Goal: Information Seeking & Learning: Learn about a topic

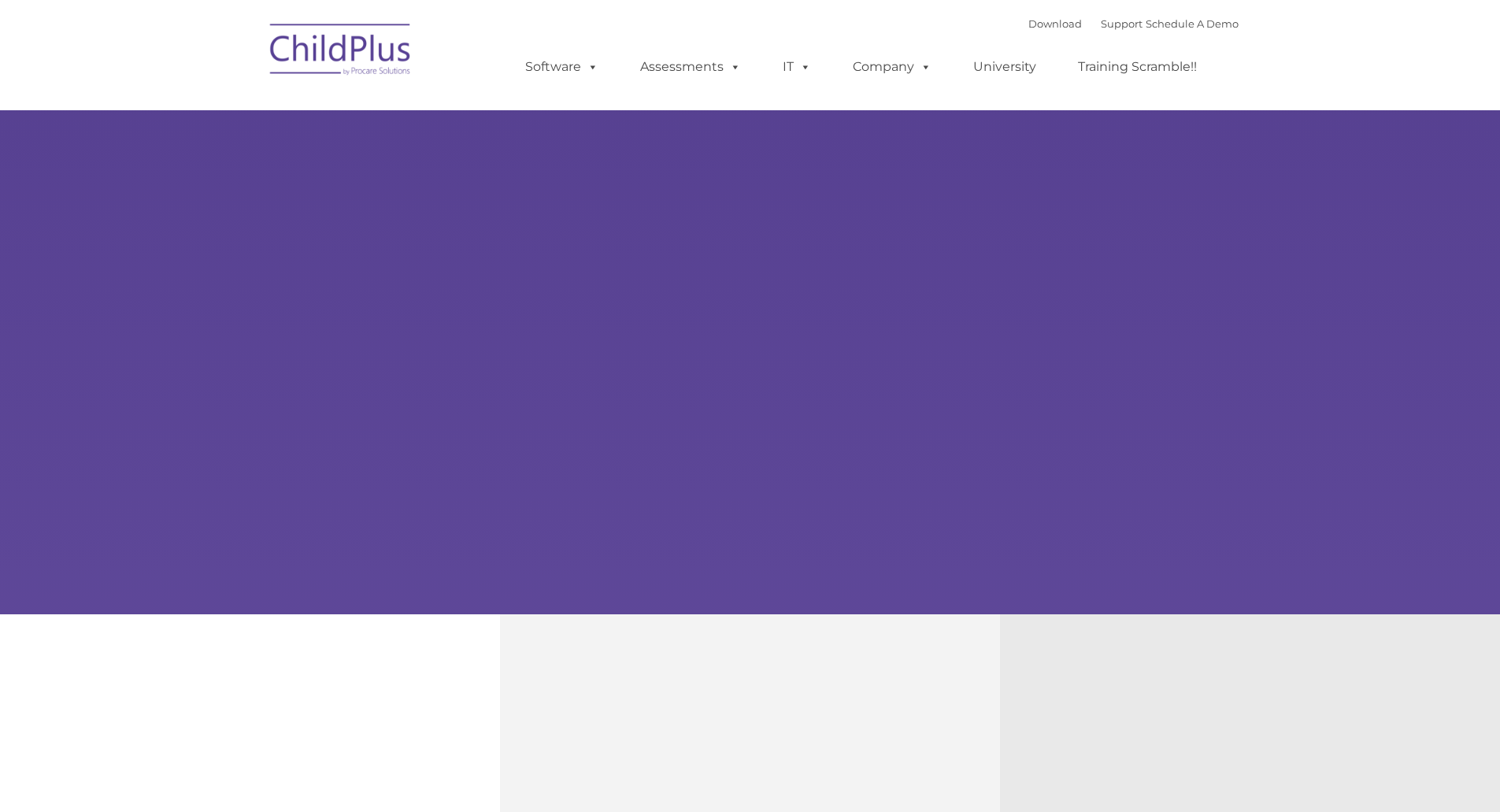
type input ""
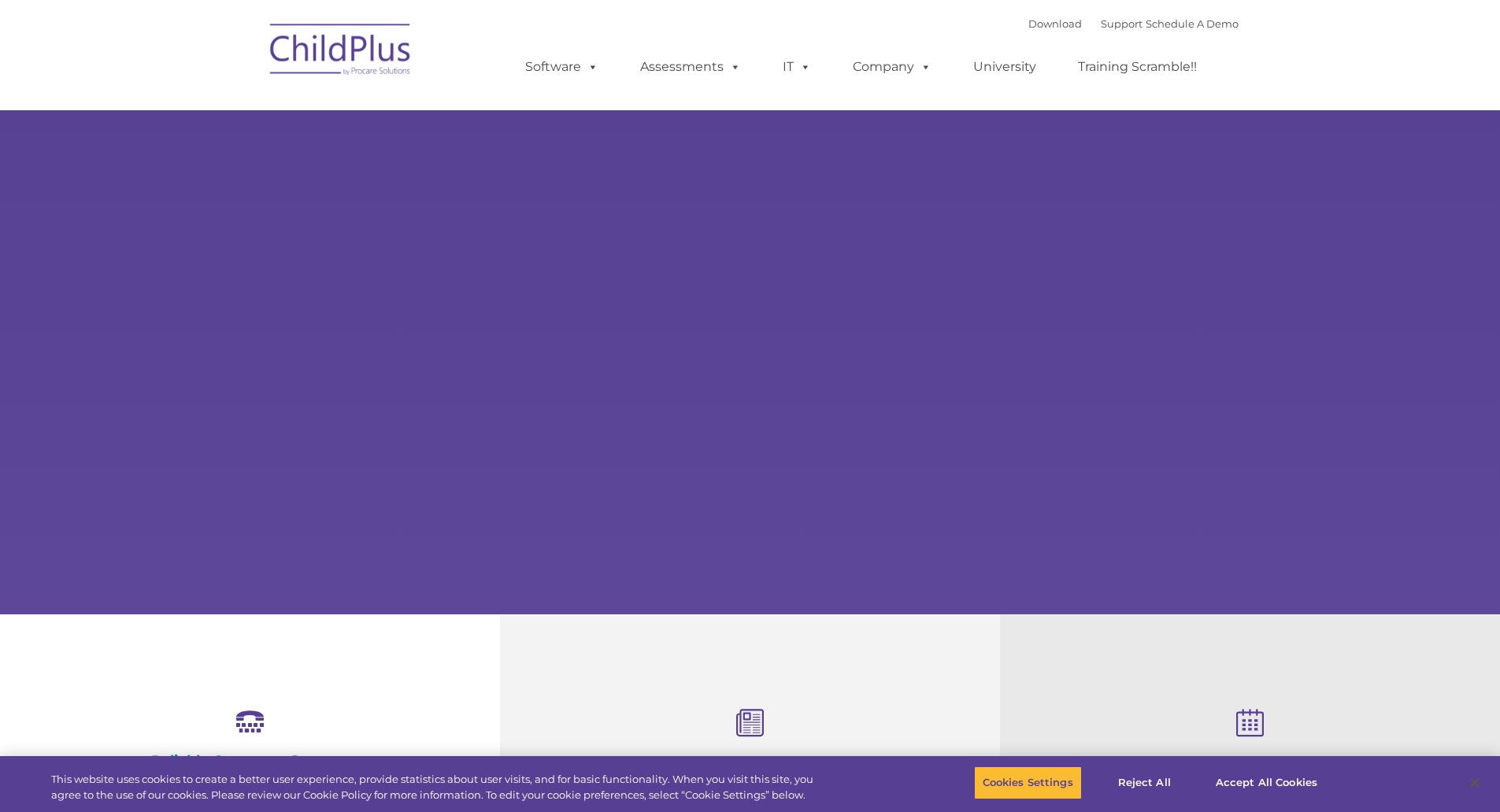
select select "MEDIUM"
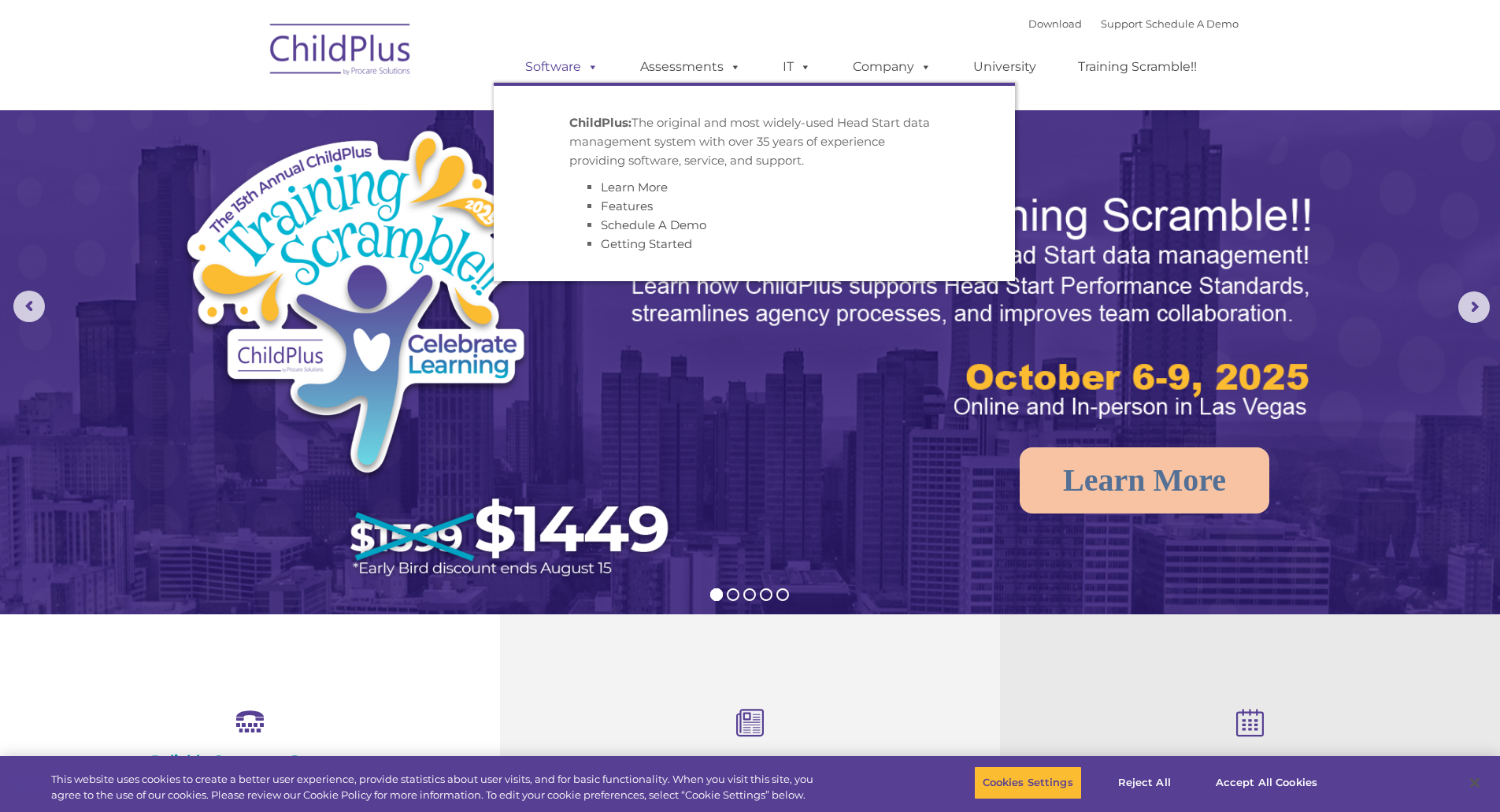
click at [578, 67] on link "Software" at bounding box center [561, 66] width 105 height 32
click at [562, 72] on link "Software" at bounding box center [561, 66] width 105 height 32
click at [596, 123] on strong "ChildPlus:" at bounding box center [600, 123] width 62 height 15
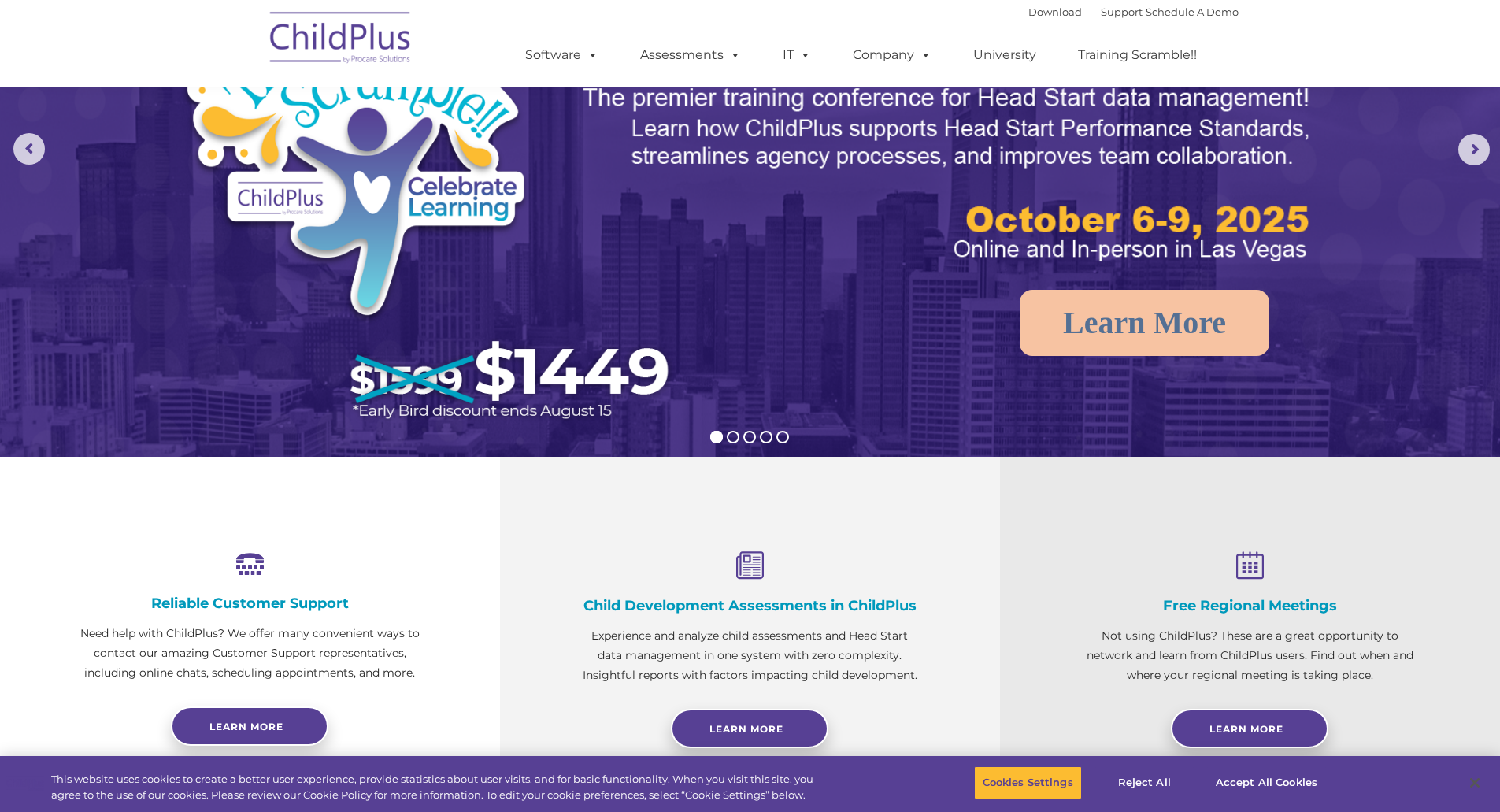
scroll to position [179, 0]
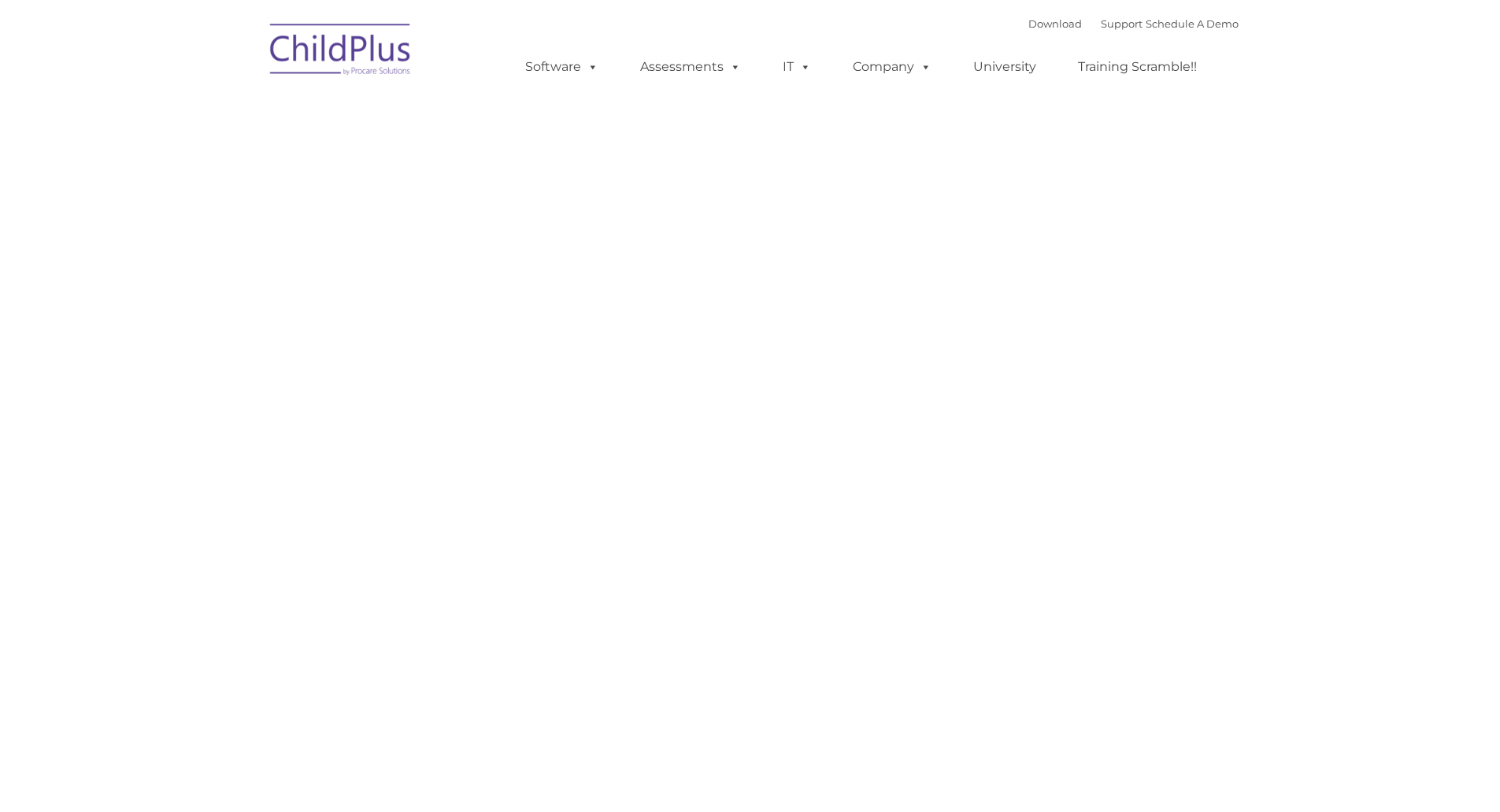
type input ""
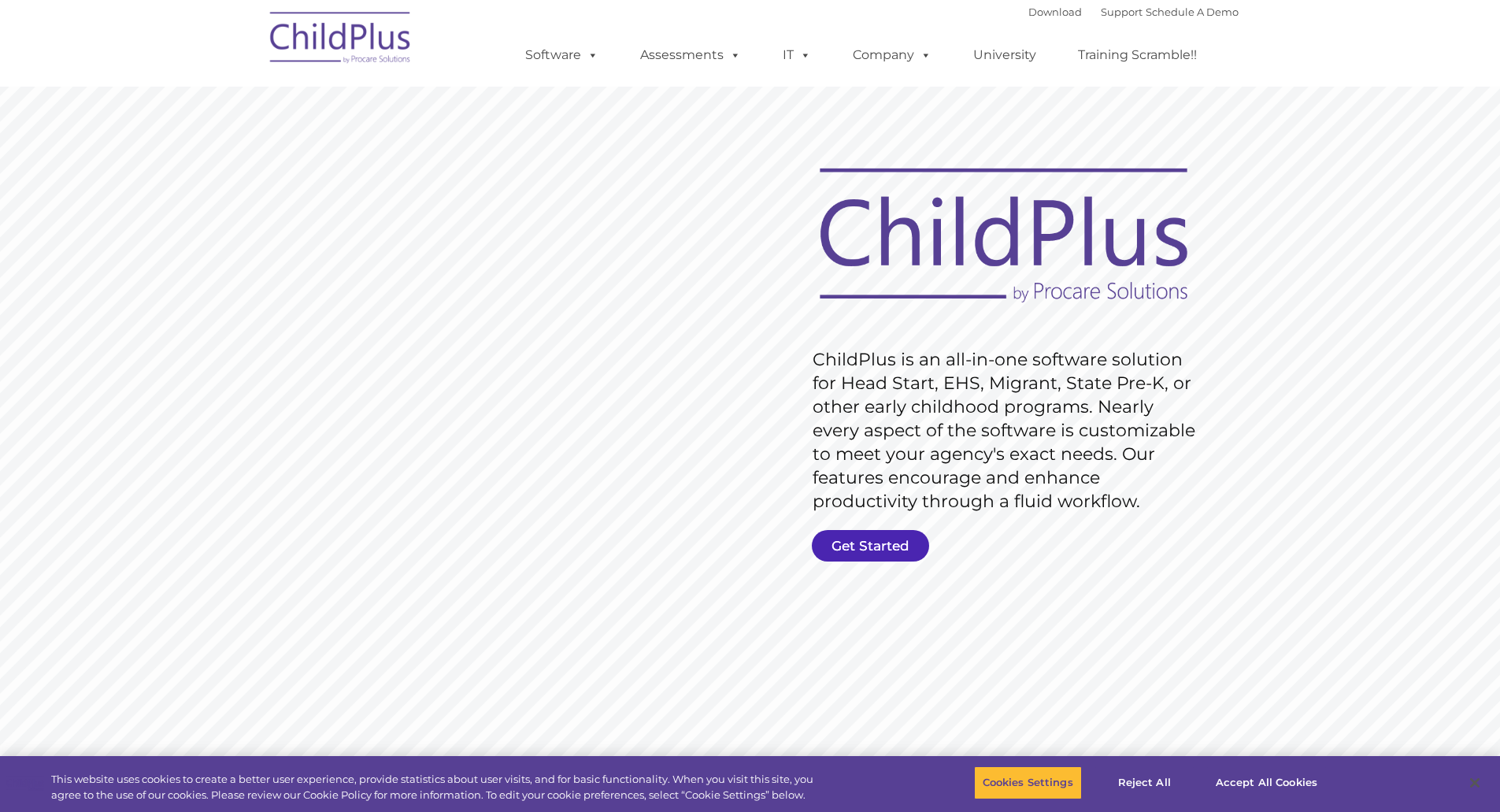
click at [895, 541] on link "Get Started" at bounding box center [871, 545] width 117 height 32
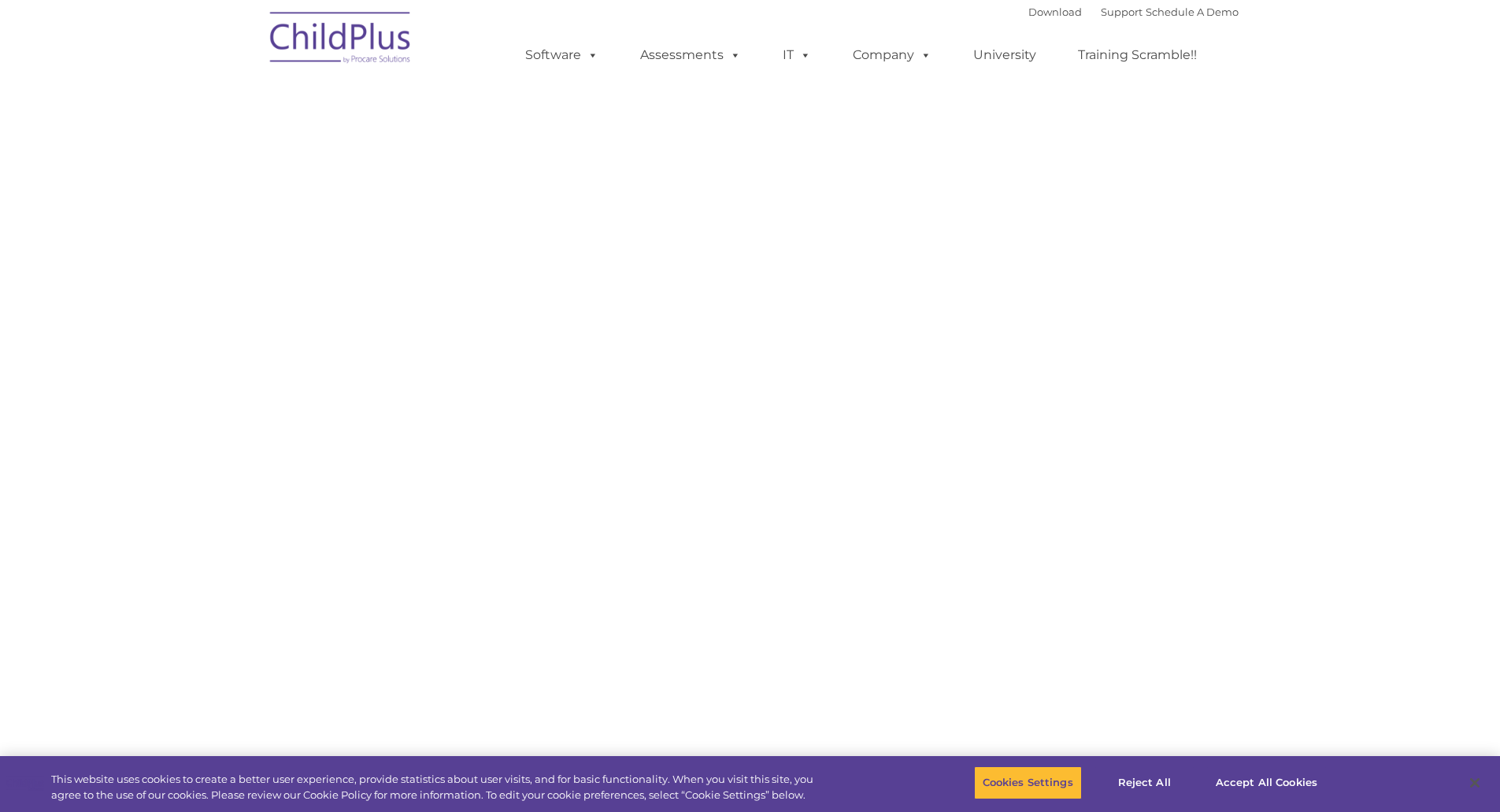
select select "MEDIUM"
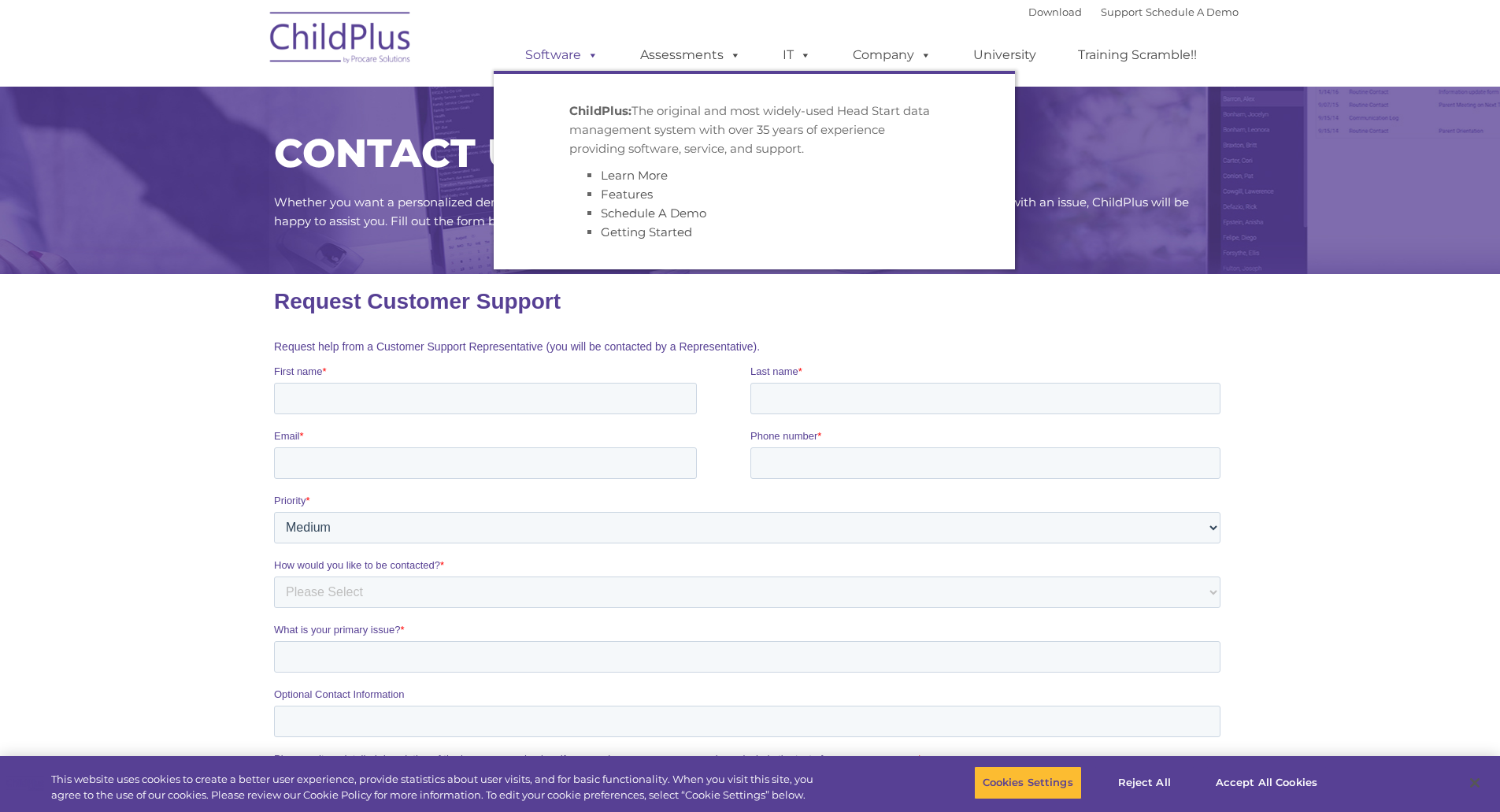
click at [582, 53] on span at bounding box center [590, 55] width 17 height 15
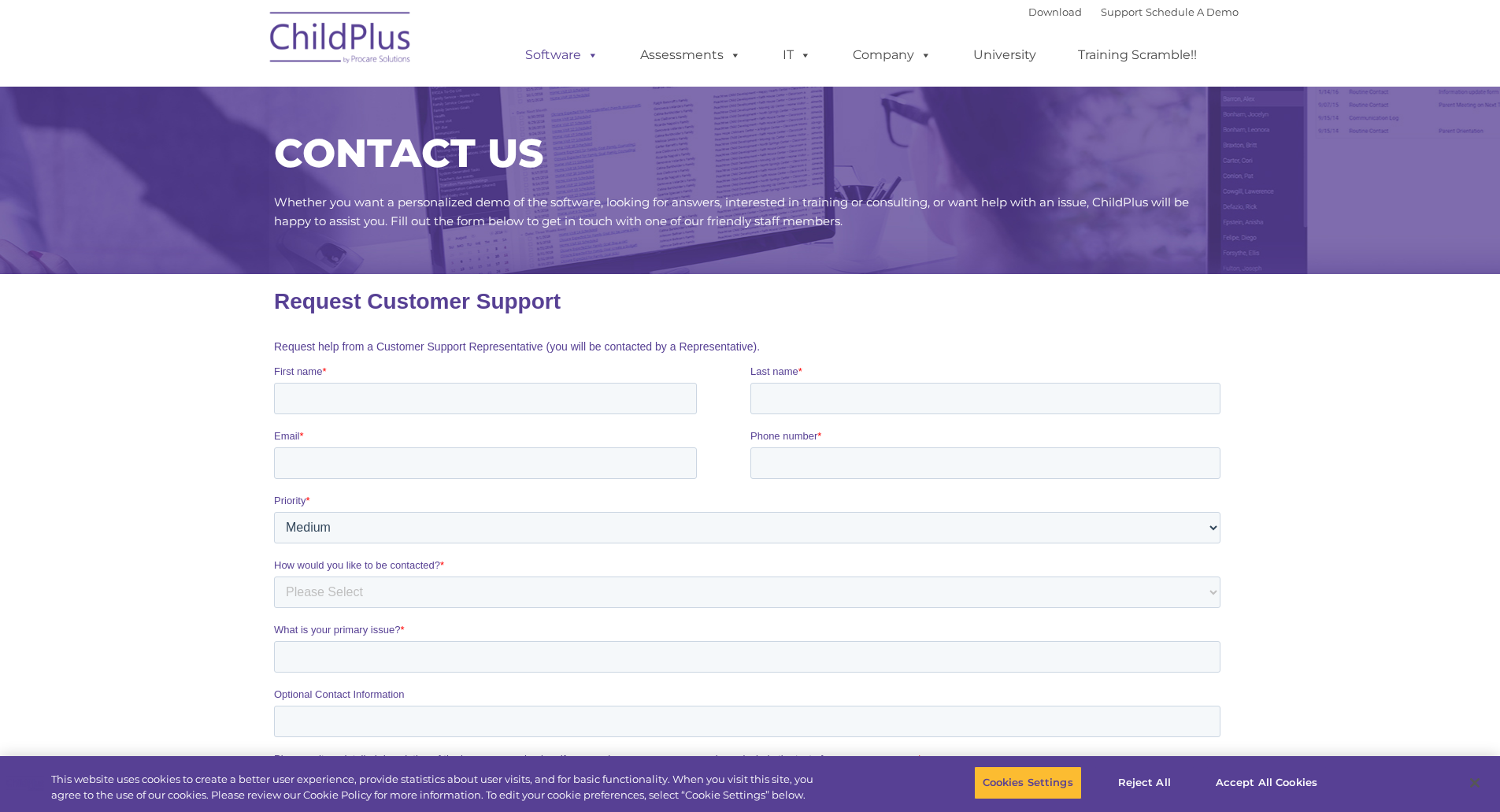
click at [582, 53] on span at bounding box center [590, 55] width 17 height 15
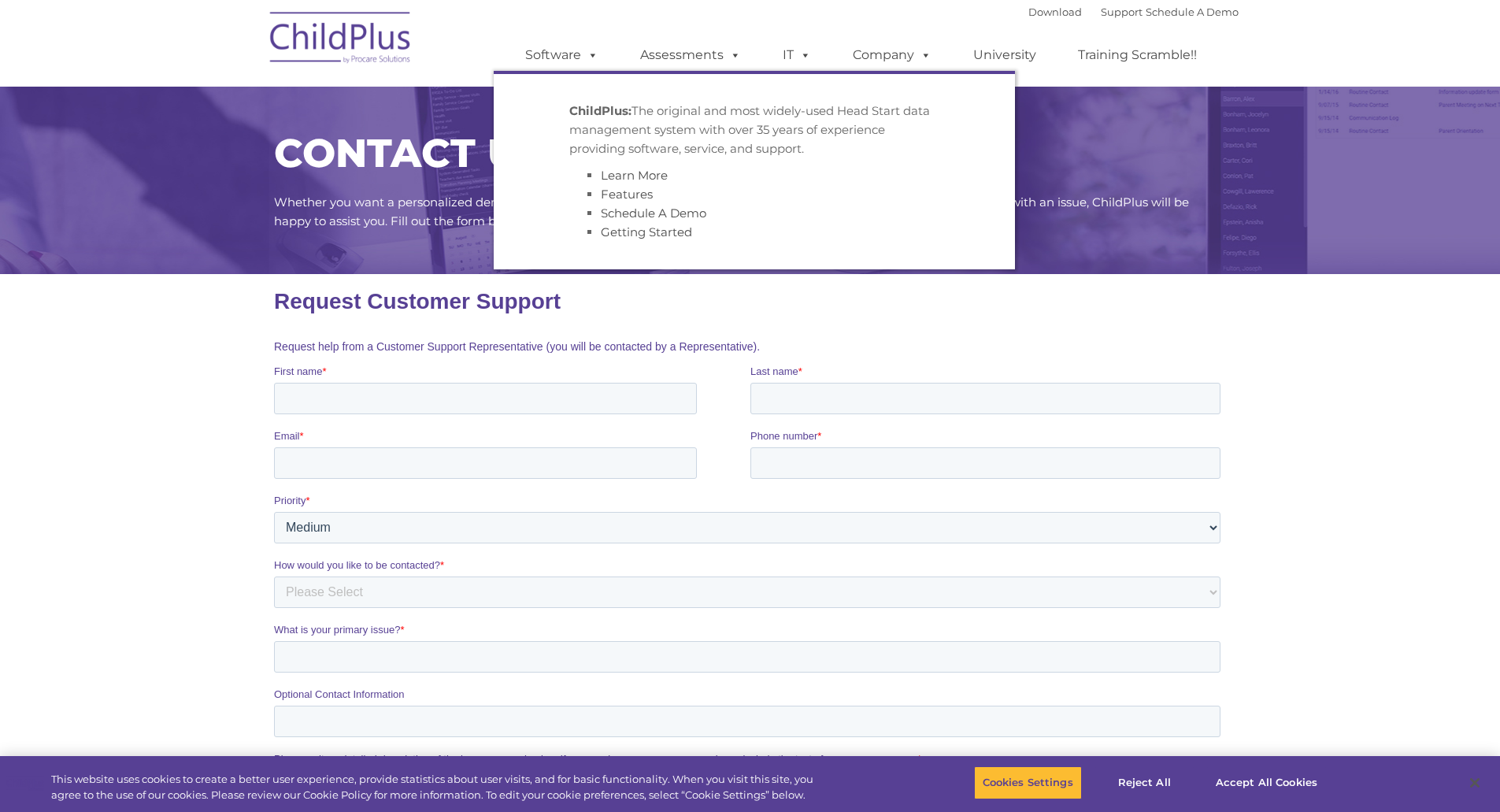
click at [593, 114] on strong "ChildPlus:" at bounding box center [600, 111] width 62 height 15
click at [597, 102] on p "ChildPlus: The original and most widely-used Head Start data management system …" at bounding box center [753, 130] width 370 height 57
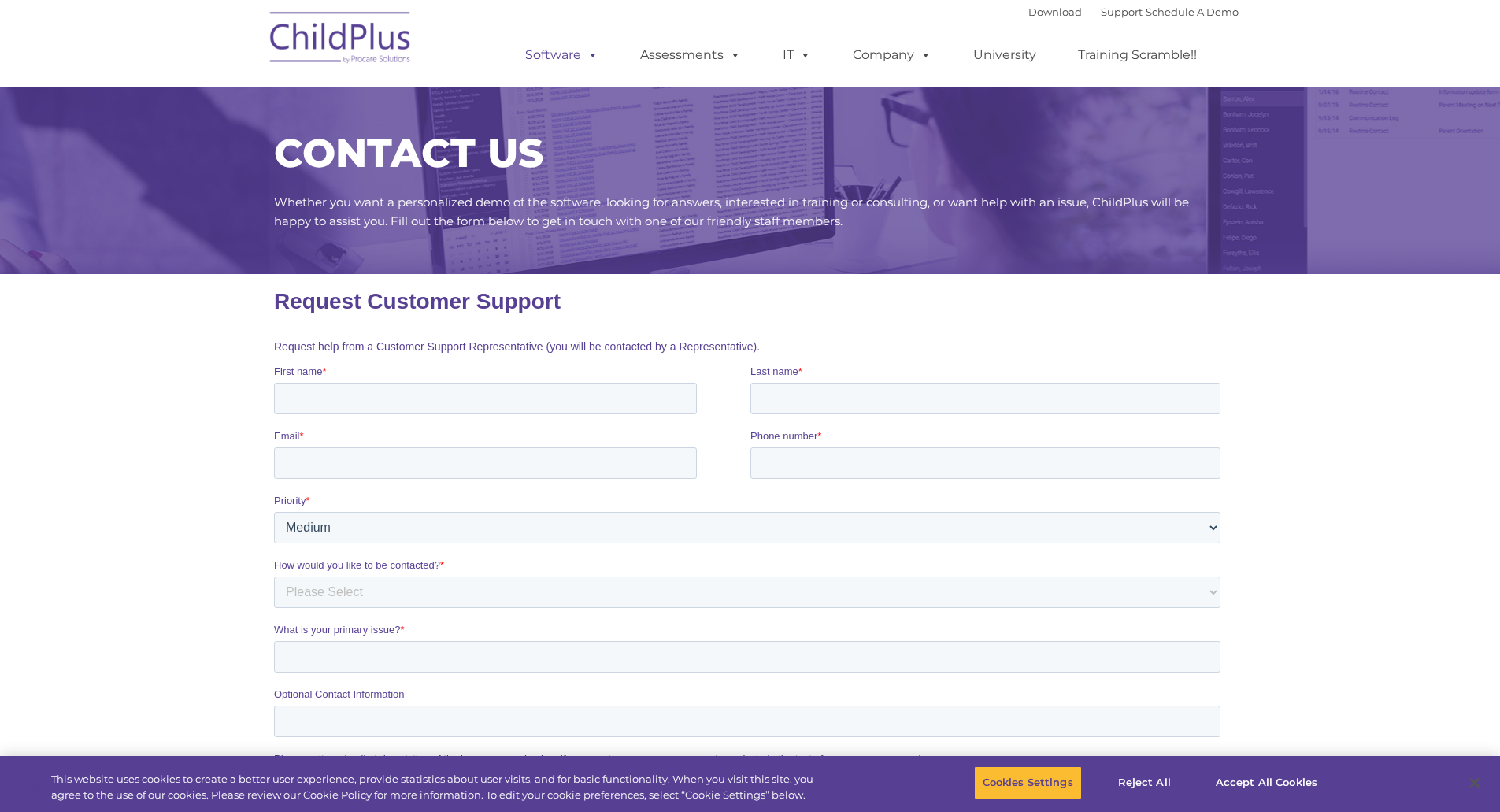
click at [547, 50] on link "Software" at bounding box center [561, 55] width 105 height 32
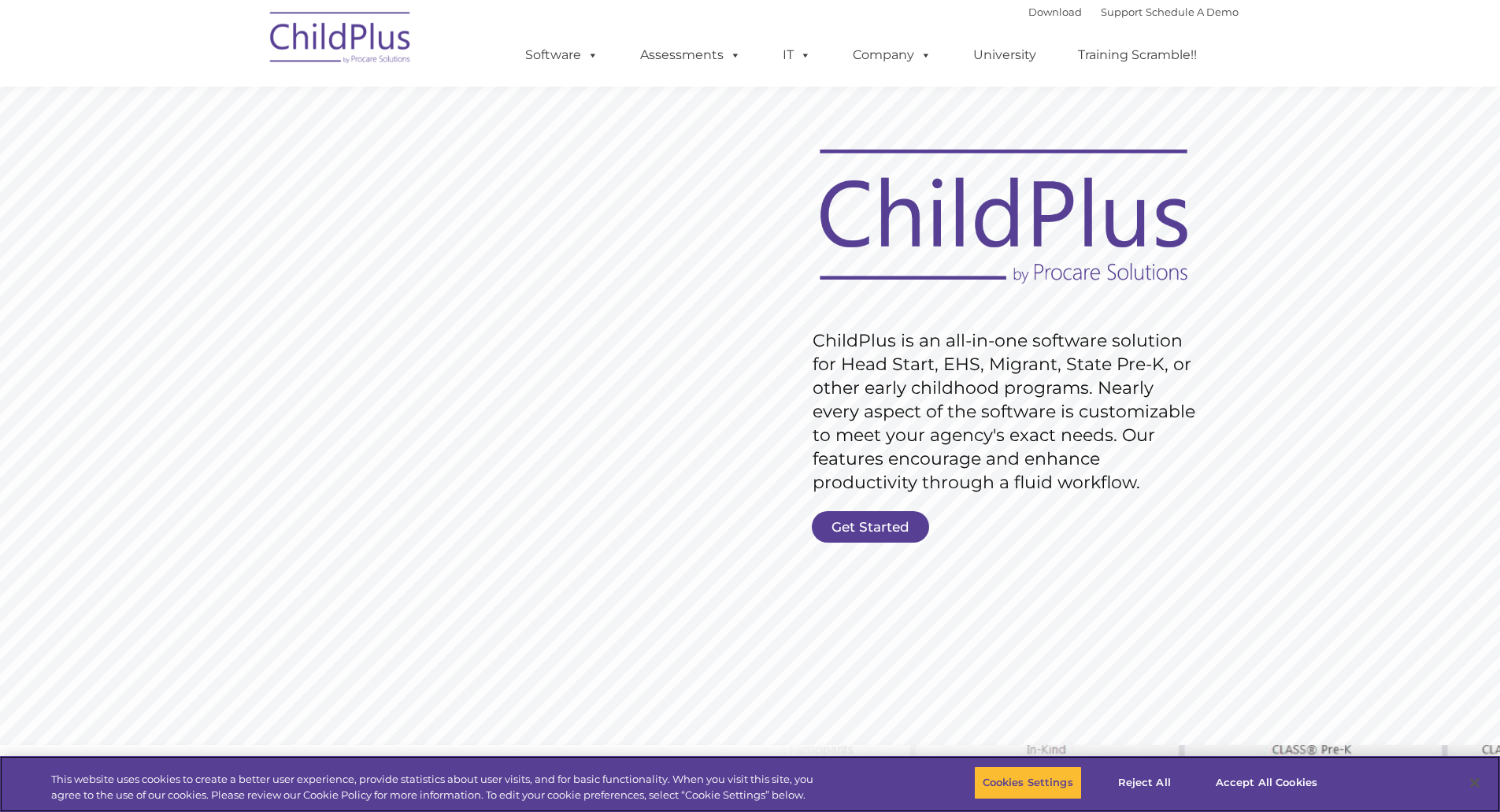
scroll to position [12, 0]
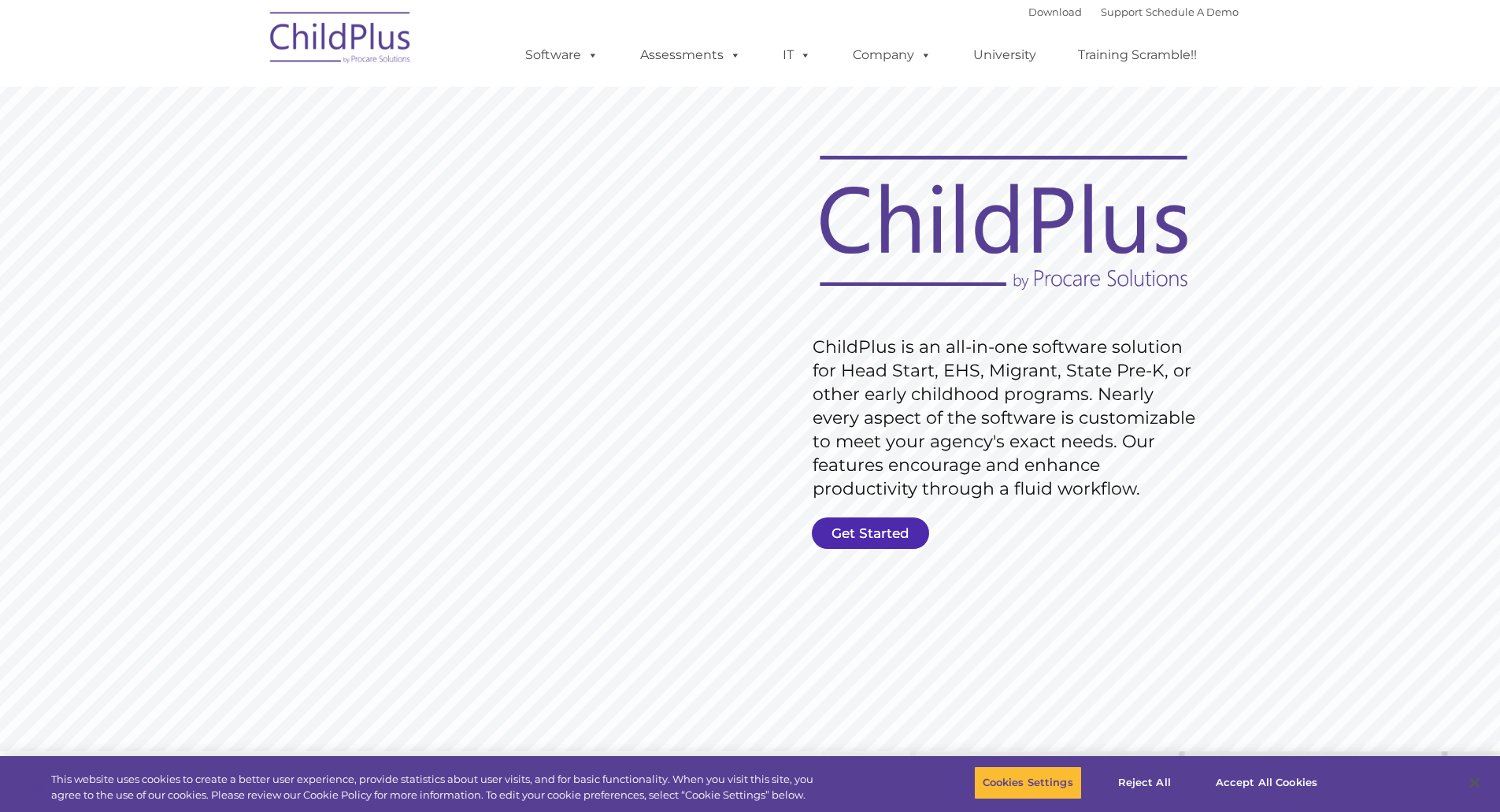
click at [898, 525] on link "Get Started" at bounding box center [871, 532] width 117 height 32
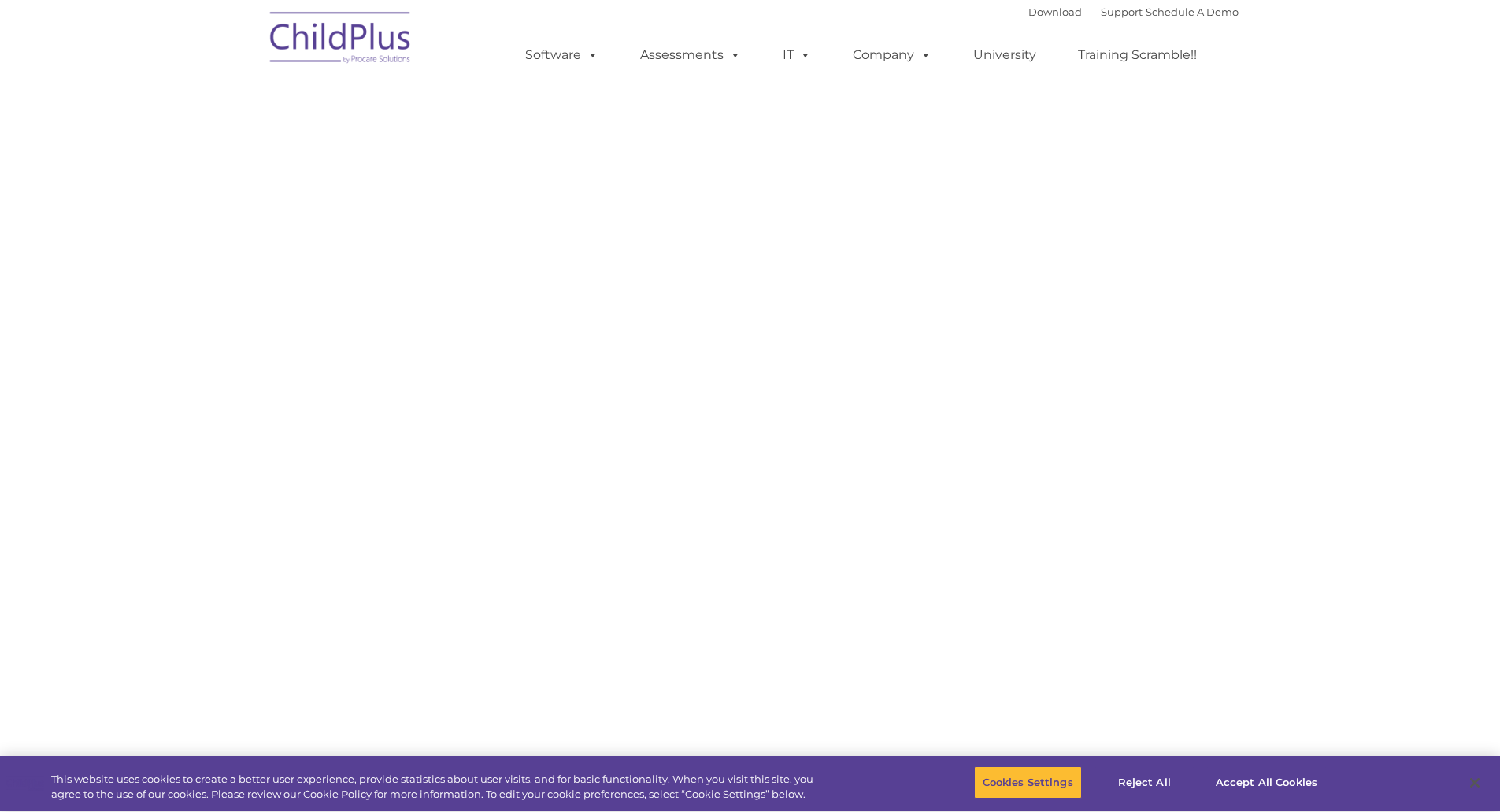
select select "MEDIUM"
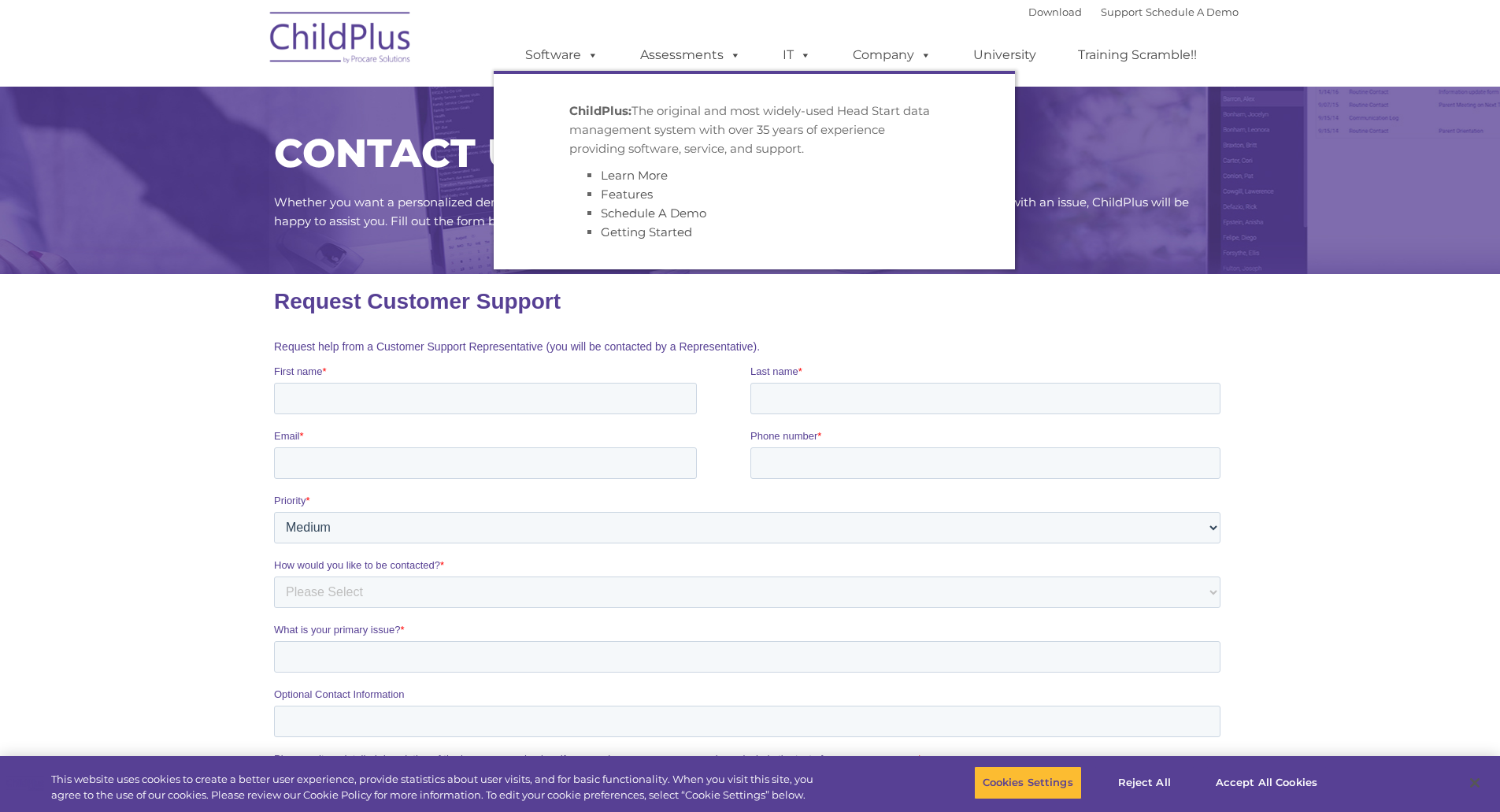
click at [462, 266] on div "CONTACT US Whether you want a personalized demo of the software, looking for an…" at bounding box center [750, 164] width 1500 height 219
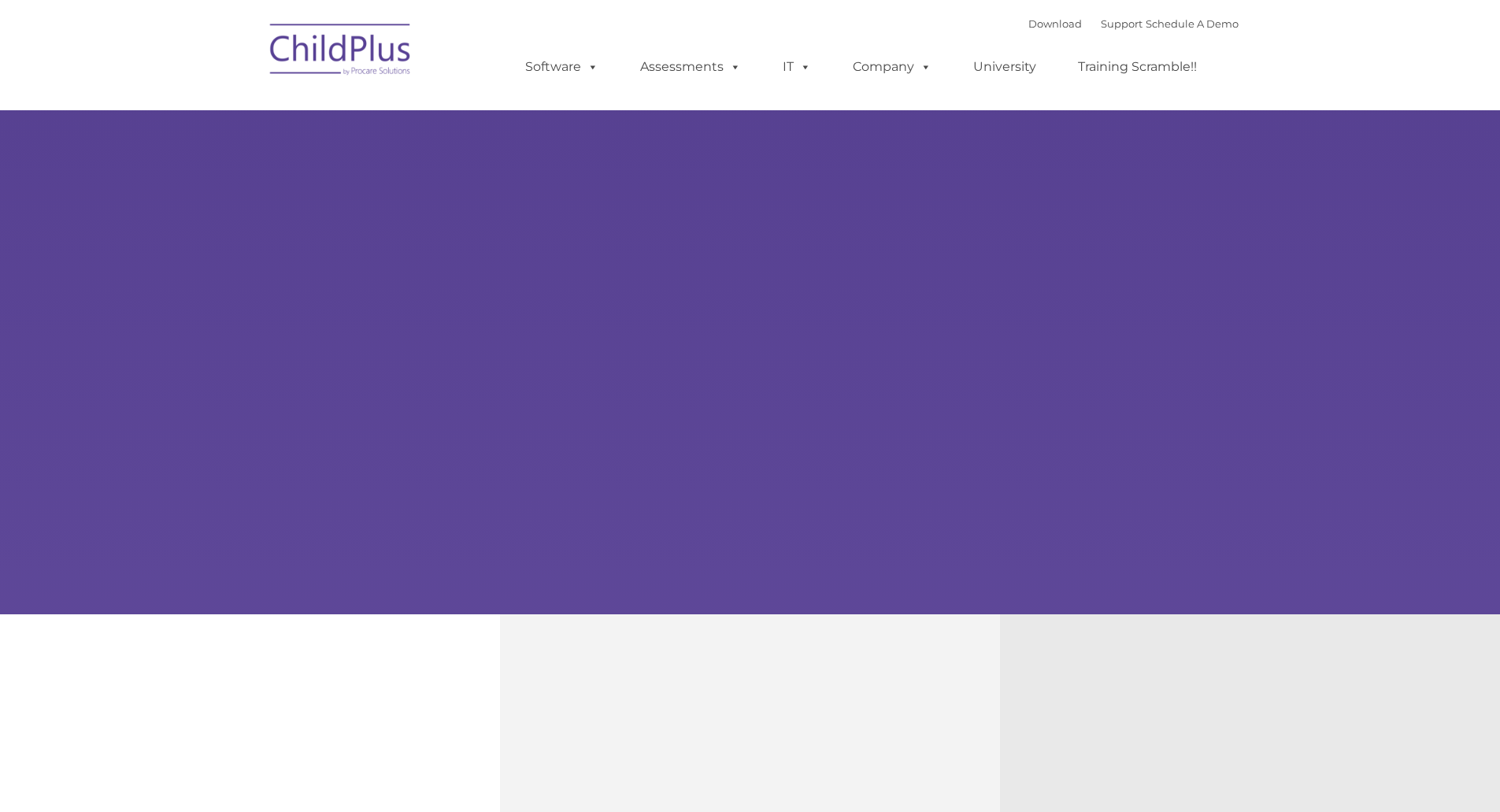
type input ""
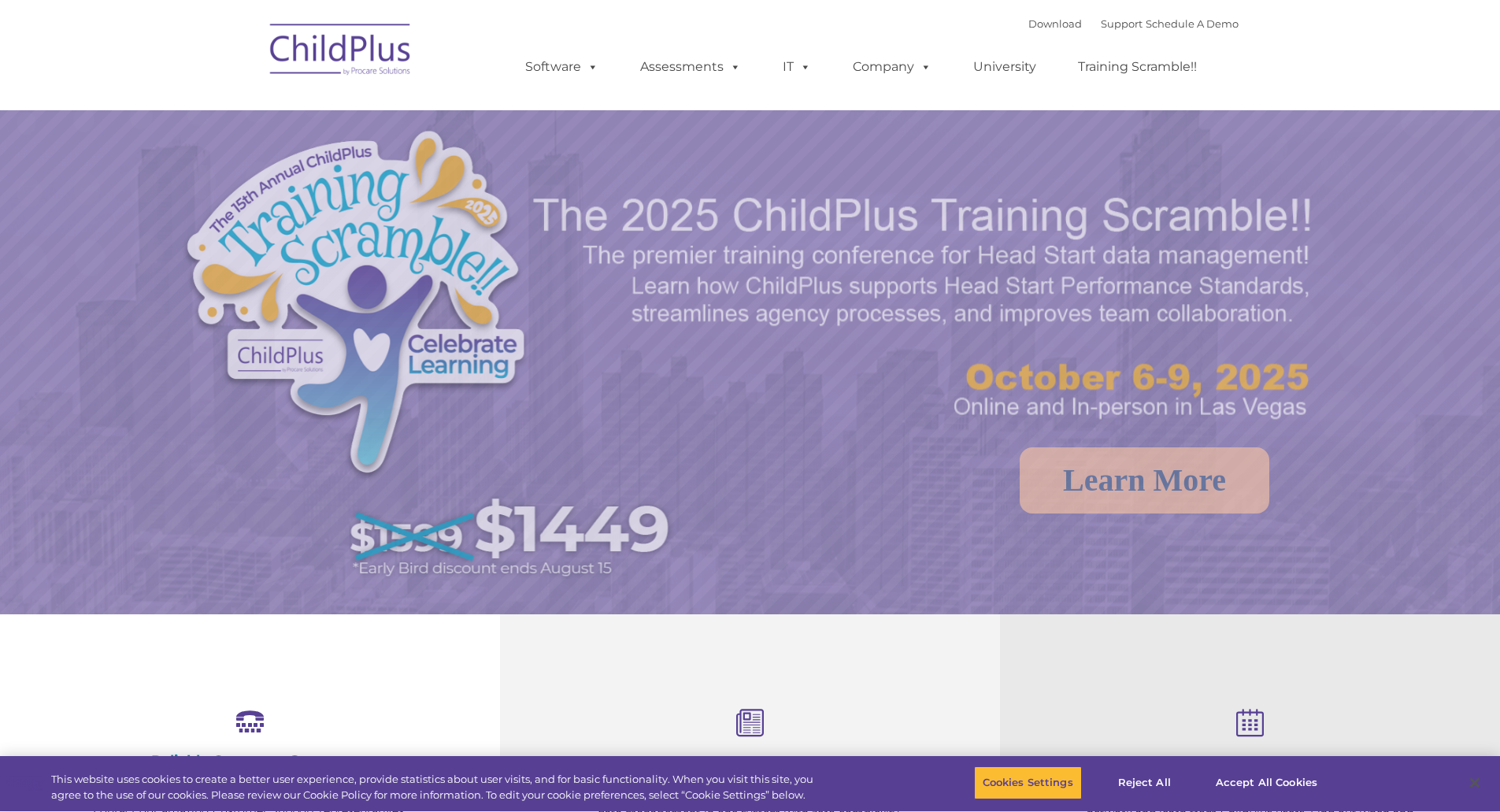
select select "MEDIUM"
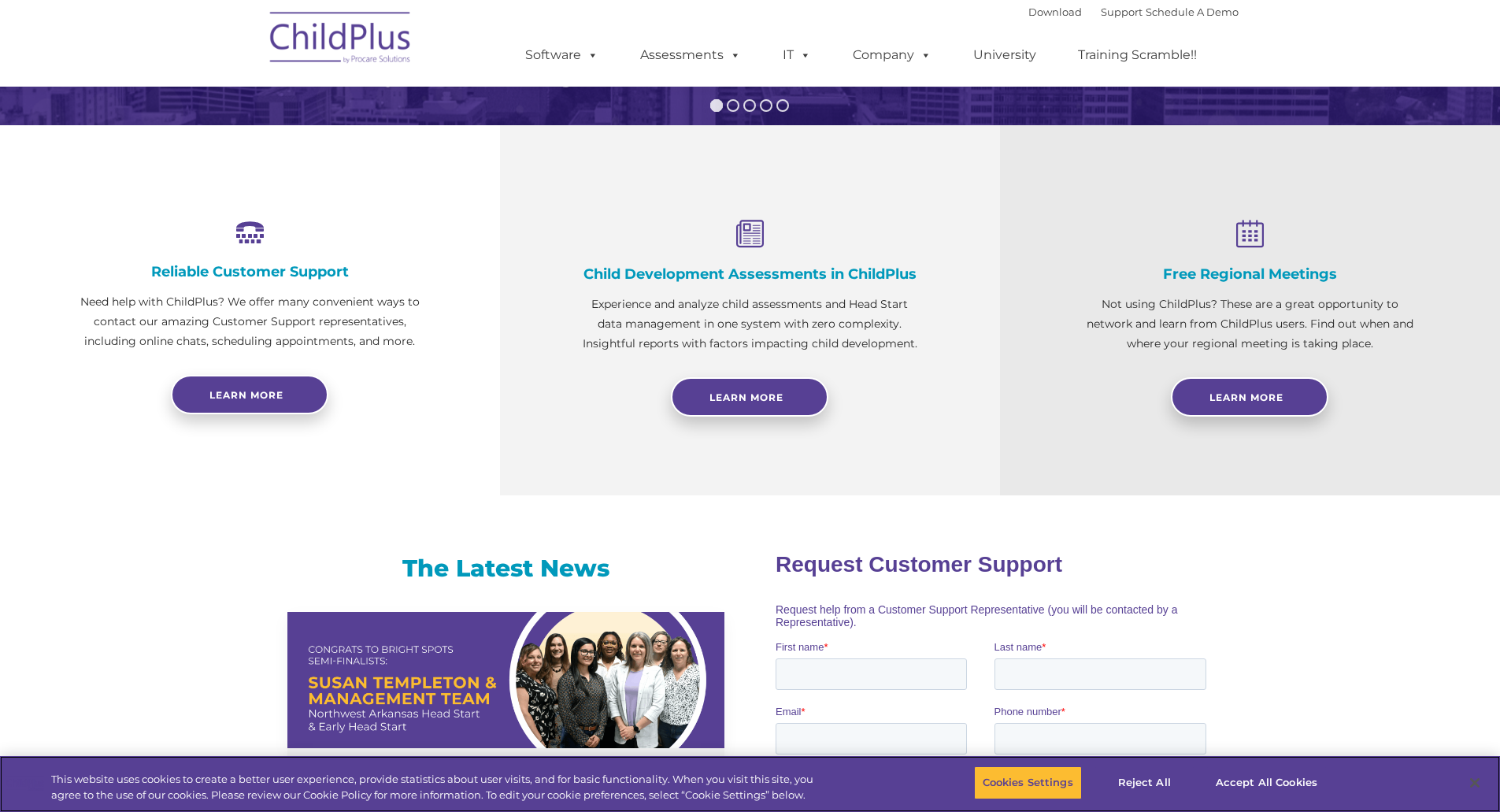
scroll to position [492, 0]
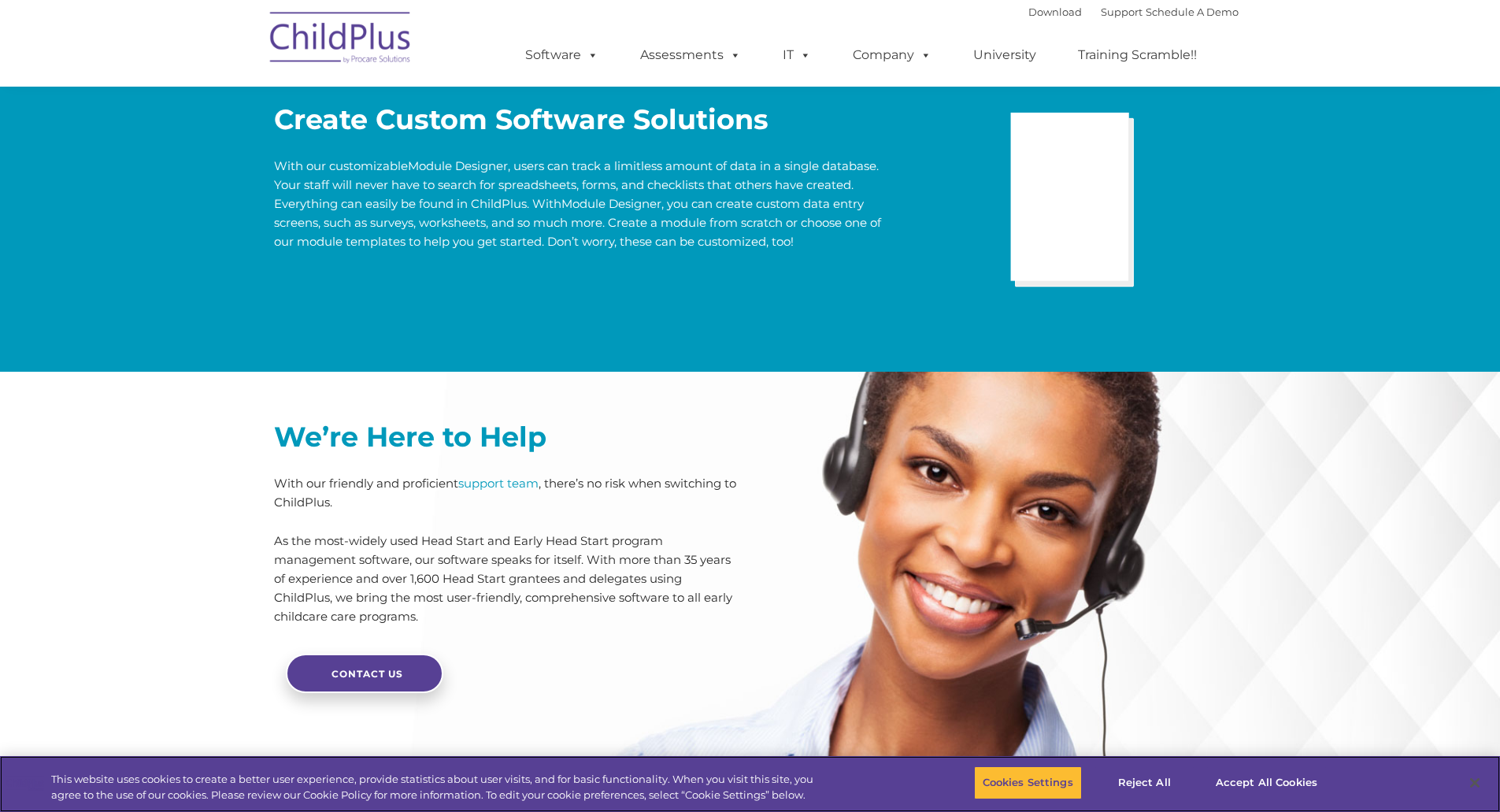
scroll to position [3622, 0]
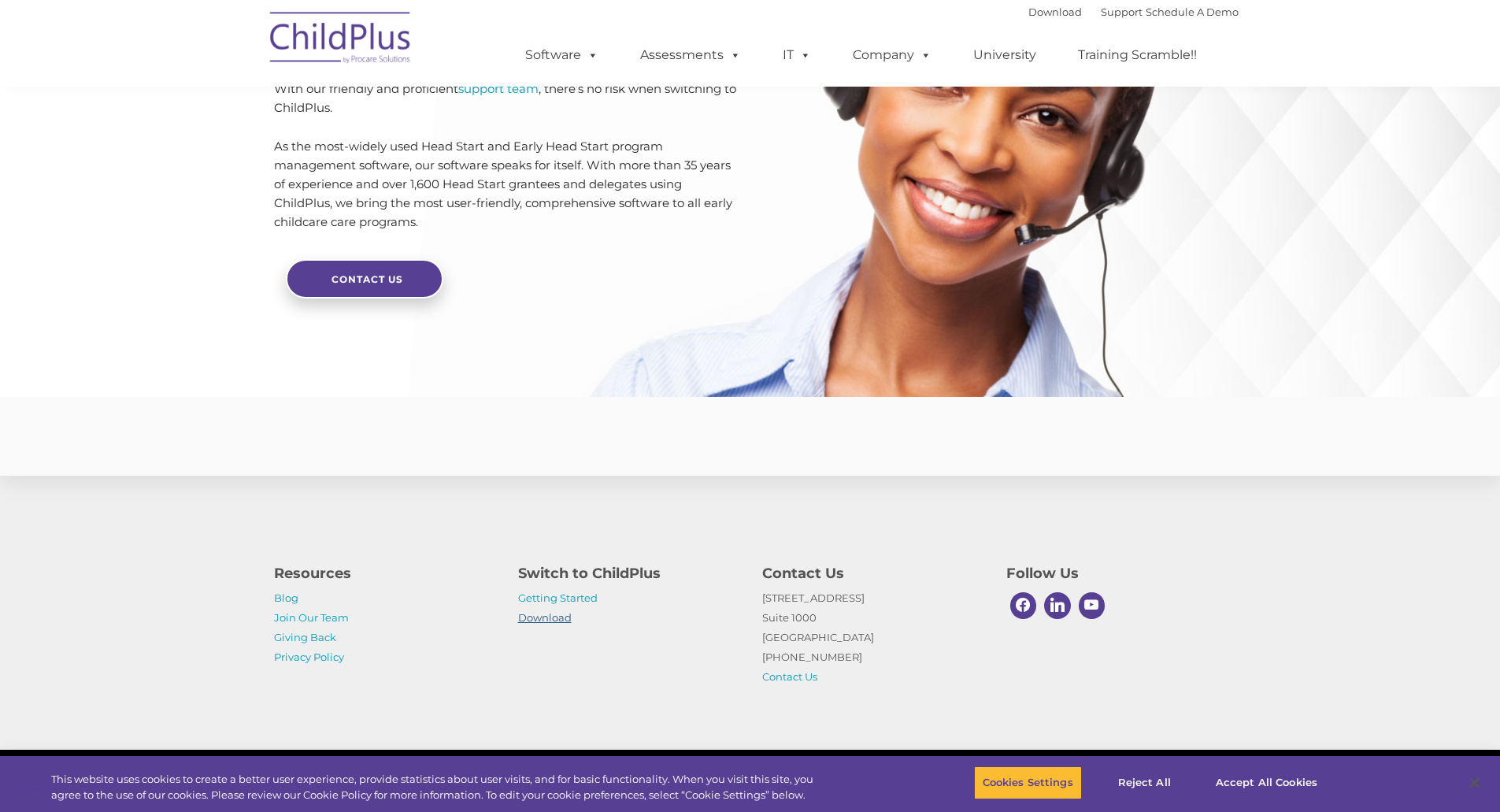
click at [555, 619] on link "Download" at bounding box center [545, 617] width 54 height 12
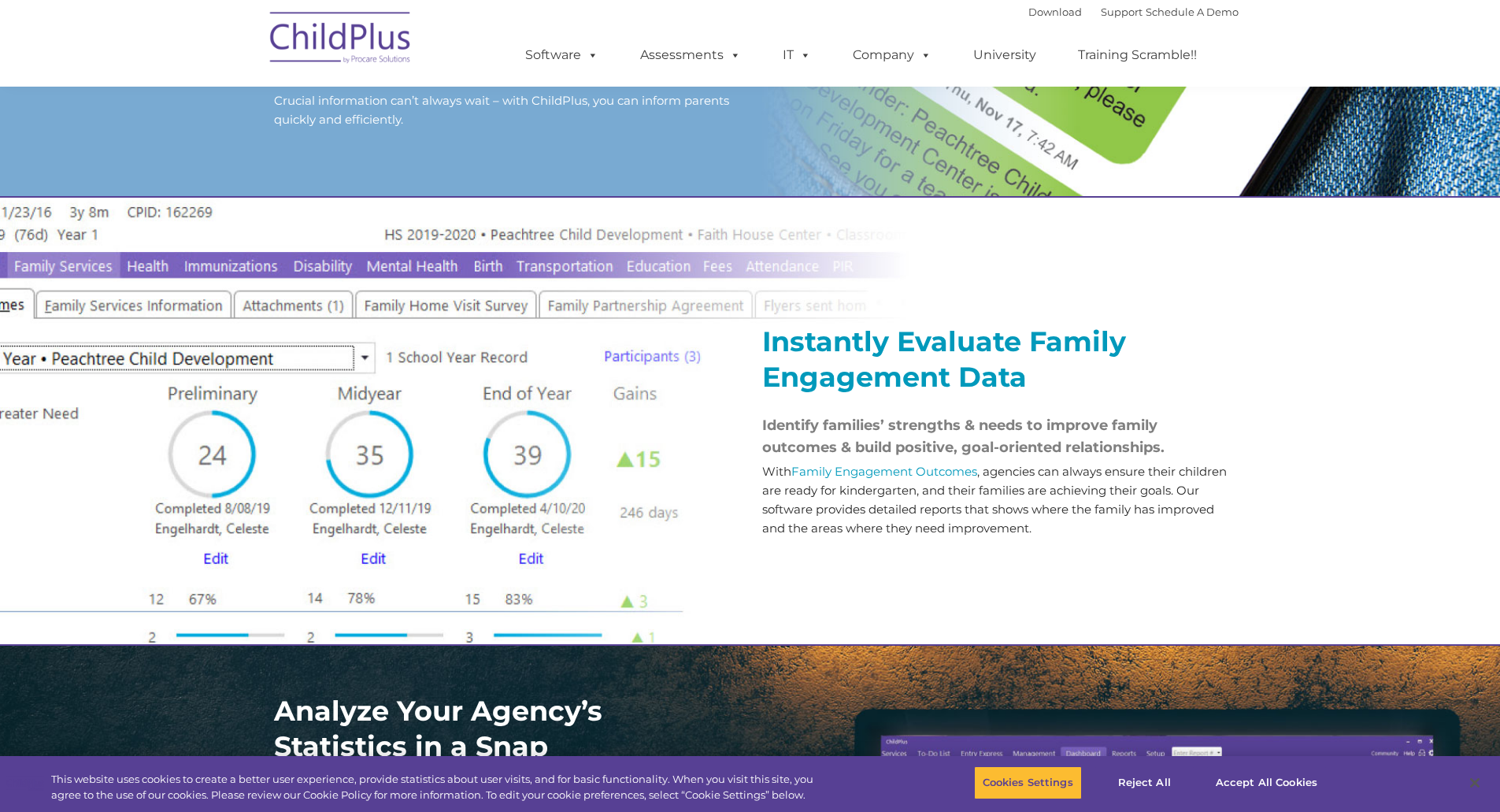
scroll to position [1612, 0]
click at [676, 224] on div at bounding box center [506, 211] width 488 height 28
